Goal: Book appointment/travel/reservation

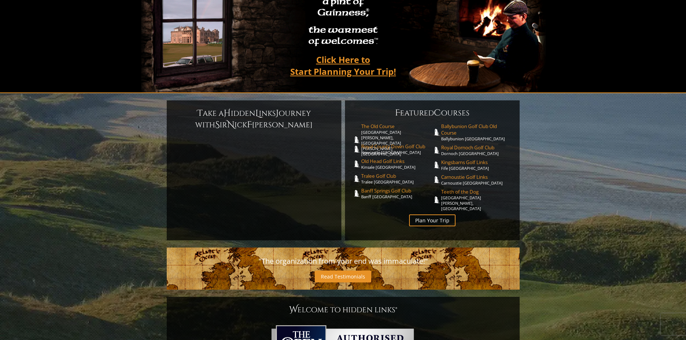
scroll to position [84, 0]
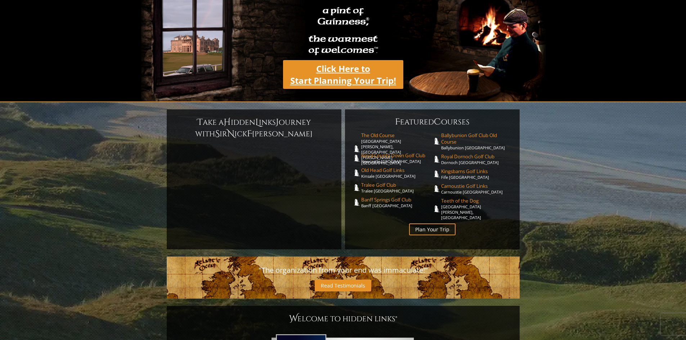
click at [336, 70] on link "Click Here to Start Planning Your Trip!" at bounding box center [343, 74] width 120 height 29
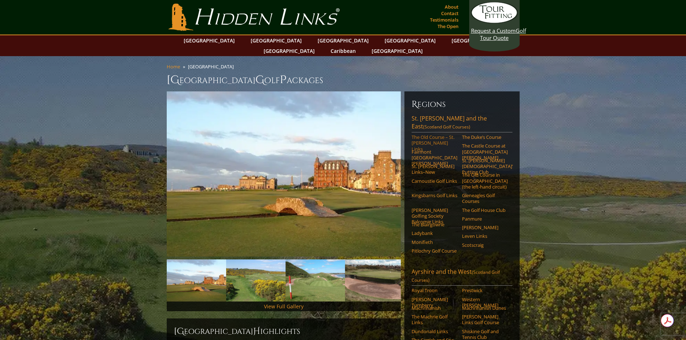
click at [428, 134] on link "The Old Course – St. [PERSON_NAME] Links" at bounding box center [434, 143] width 46 height 18
